Goal: Find specific page/section: Find specific page/section

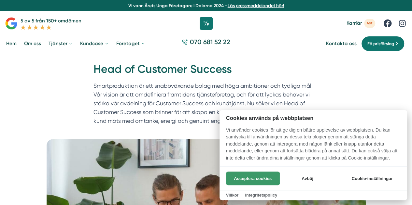
click at [267, 178] on button "Acceptera cookies" at bounding box center [253, 179] width 54 height 14
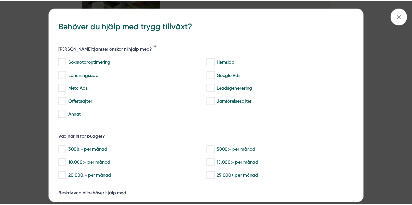
scroll to position [913, 0]
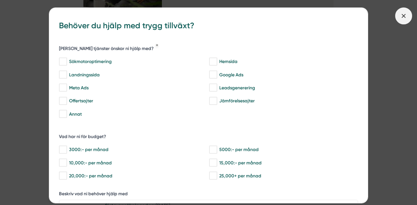
click at [402, 19] on icon at bounding box center [403, 15] width 7 height 7
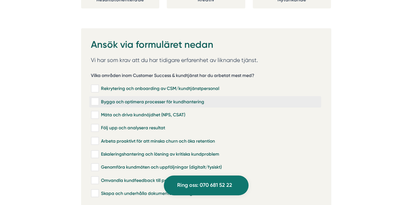
scroll to position [1272, 0]
click at [169, 98] on div "Bygga och optimera processer för kundhantering" at bounding box center [205, 101] width 228 height 7
click at [98, 98] on input "Bygga och optimera processer för kundhantering" at bounding box center [94, 101] width 7 height 7
checkbox input "true"
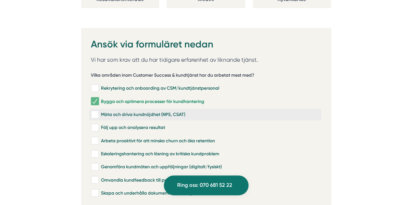
click at [165, 112] on div "Mäta och driva kundnöjdhet (NPS, CSAT)" at bounding box center [205, 115] width 228 height 7
click at [98, 112] on input "Mäta och driva kundnöjdhet (NPS, CSAT)" at bounding box center [94, 115] width 7 height 7
checkbox input "true"
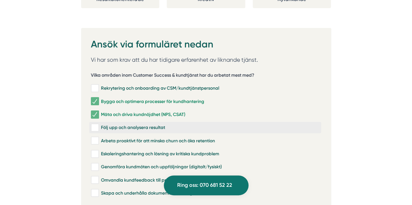
click at [158, 125] on div "Följ upp och analysera resultat" at bounding box center [205, 128] width 228 height 7
click at [98, 125] on input "Följ upp och analysera resultat" at bounding box center [94, 128] width 7 height 7
checkbox input "true"
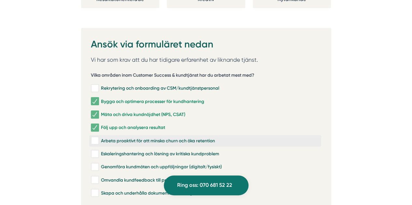
click at [157, 138] on div "Arbeta proaktivt för att minska churn och öka retention" at bounding box center [205, 141] width 228 height 7
click at [98, 138] on input "Arbeta proaktivt för att minska churn och öka retention" at bounding box center [94, 141] width 7 height 7
checkbox input "true"
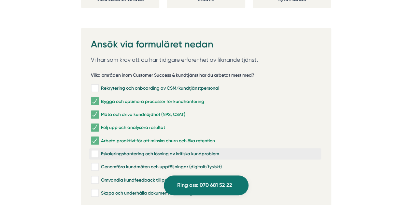
click at [157, 148] on label "Eskaleringshantering och lösning av kritiska kundproblem" at bounding box center [205, 153] width 232 height 11
click at [98, 151] on input "Eskaleringshantering och lösning av kritiska kundproblem" at bounding box center [94, 154] width 7 height 7
checkbox input "true"
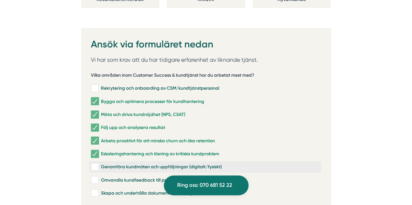
click at [155, 161] on label "Genomföra kundmöten och uppföljningar (digitalt/fysiskt)" at bounding box center [205, 166] width 232 height 11
click at [98, 164] on input "Genomföra kundmöten och uppföljningar (digitalt/fysiskt)" at bounding box center [94, 167] width 7 height 7
checkbox input "true"
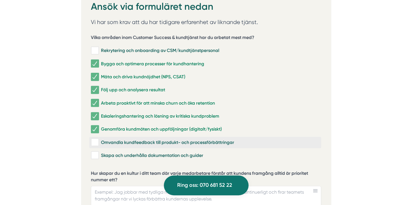
scroll to position [1311, 0]
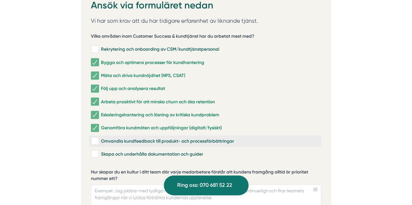
click at [155, 138] on div "Omvandla kundfeedback till produkt- och processförbättringar" at bounding box center [205, 141] width 228 height 7
click at [98, 138] on input "Omvandla kundfeedback till produkt- och processförbättringar" at bounding box center [94, 141] width 7 height 7
checkbox input "true"
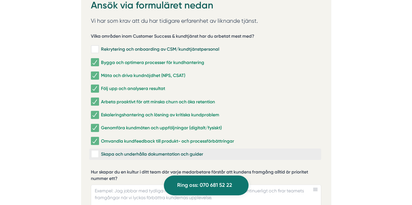
click at [155, 151] on div "Skapa och underhålla dokumentation och guider" at bounding box center [205, 154] width 228 height 7
click at [98, 151] on input "Skapa och underhålla dokumentation och guider" at bounding box center [94, 154] width 7 height 7
checkbox input "true"
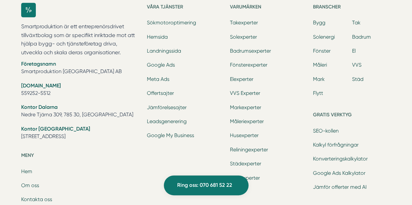
scroll to position [1939, 0]
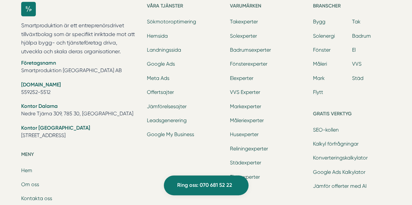
click at [34, 182] on link "Om oss" at bounding box center [30, 185] width 18 height 6
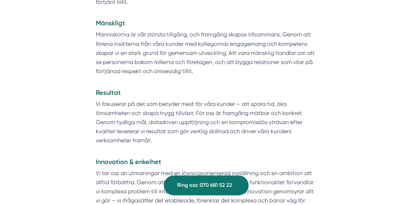
scroll to position [973, 0]
